Goal: Find contact information: Find contact information

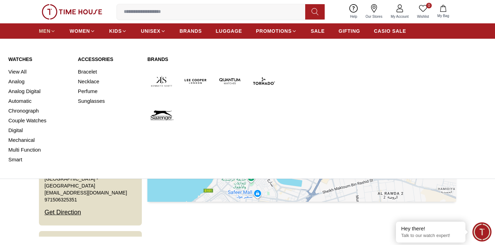
scroll to position [16, 0]
click at [50, 31] on icon at bounding box center [52, 31] width 5 height 5
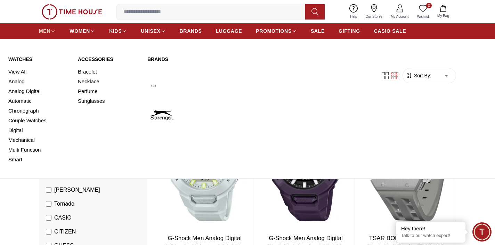
click at [50, 32] on icon at bounding box center [52, 31] width 5 height 5
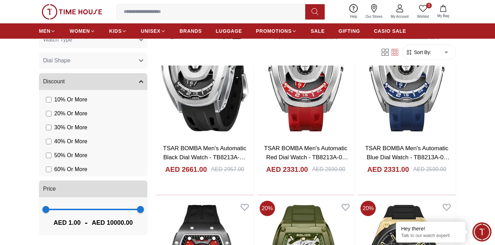
scroll to position [301, 0]
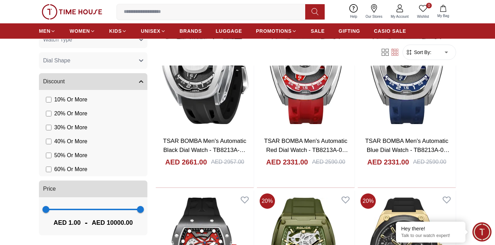
type input "****"
click at [102, 210] on span "1 5920" at bounding box center [93, 209] width 95 height 10
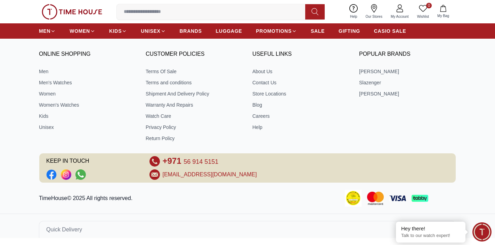
scroll to position [300, 0]
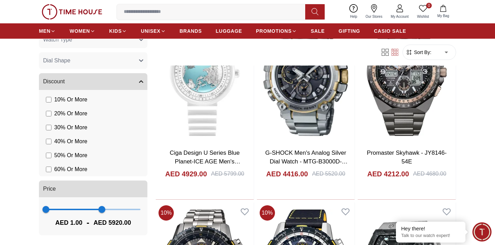
scroll to position [98, 0]
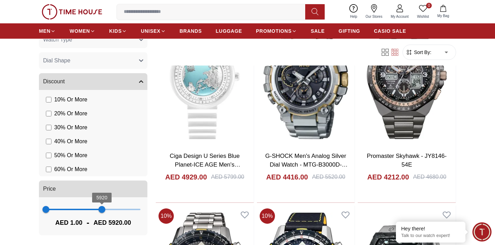
type input "****"
click at [70, 209] on span at bounding box center [86, 208] width 32 height 1
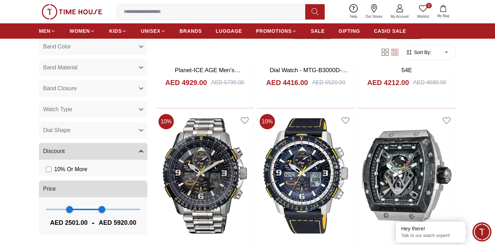
scroll to position [278, 0]
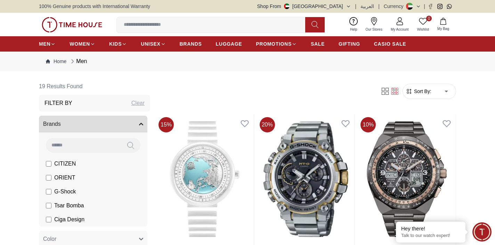
click at [105, 125] on button "Brands" at bounding box center [93, 124] width 109 height 17
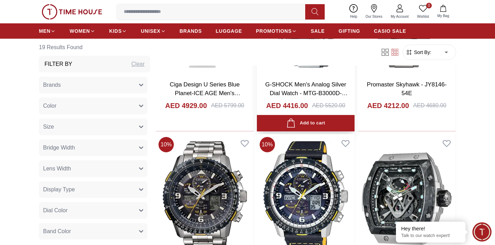
scroll to position [170, 0]
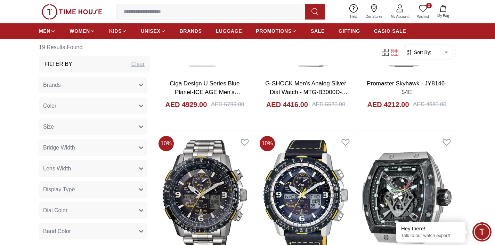
click at [379, 11] on icon at bounding box center [374, 8] width 8 height 8
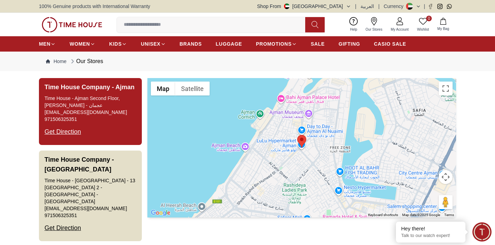
click at [89, 87] on h3 "Time House Company - Ajman" at bounding box center [90, 87] width 90 height 10
click at [67, 117] on link "971506325351" at bounding box center [61, 119] width 32 height 7
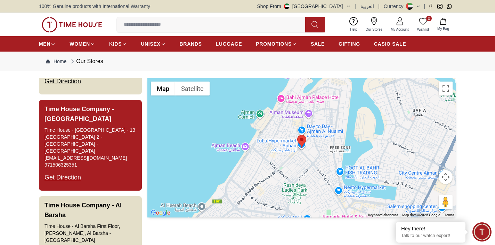
scroll to position [55, 0]
